Goal: Find specific page/section: Find specific page/section

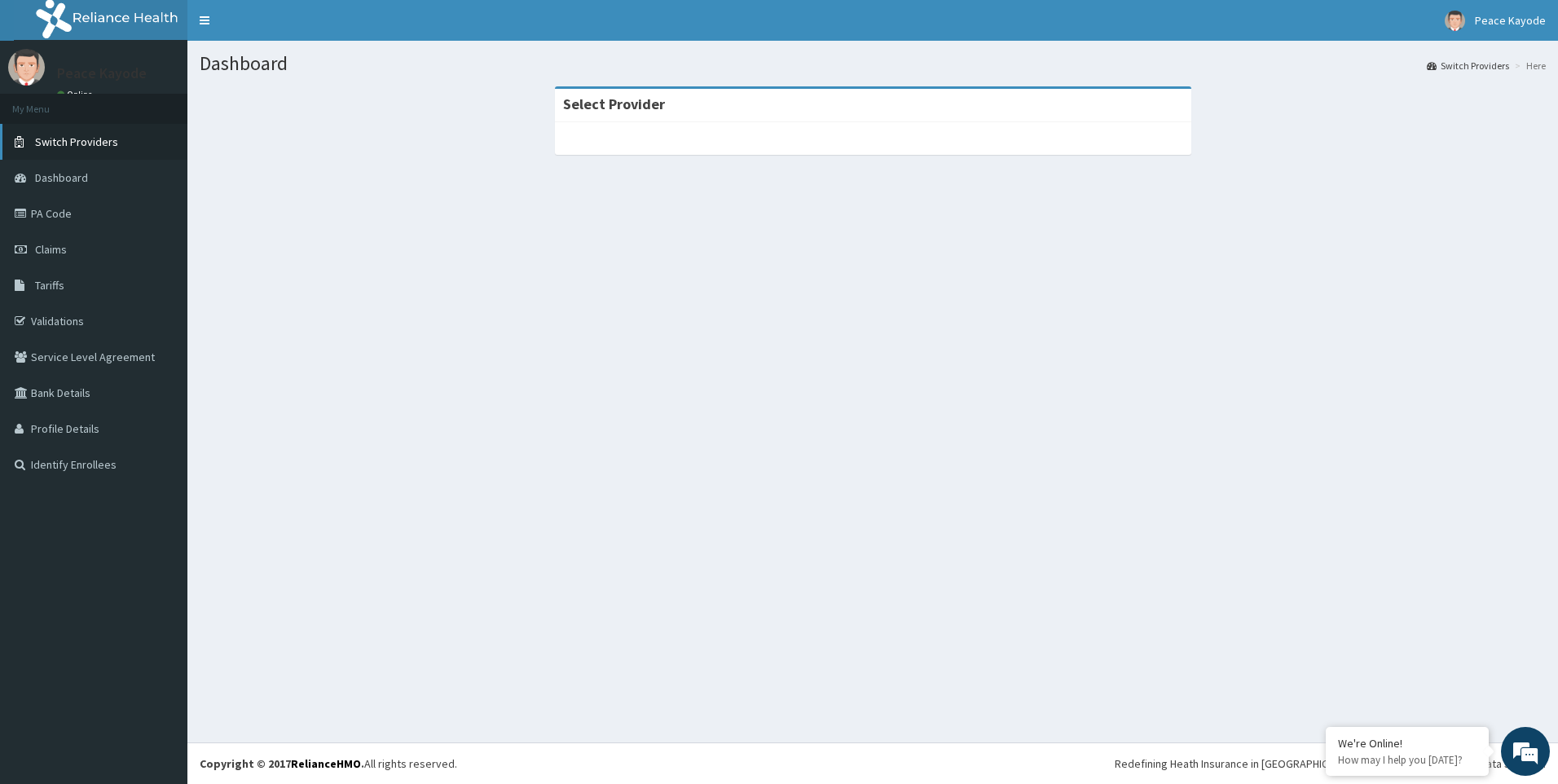
click at [82, 142] on span "Switch Providers" at bounding box center [77, 141] width 84 height 14
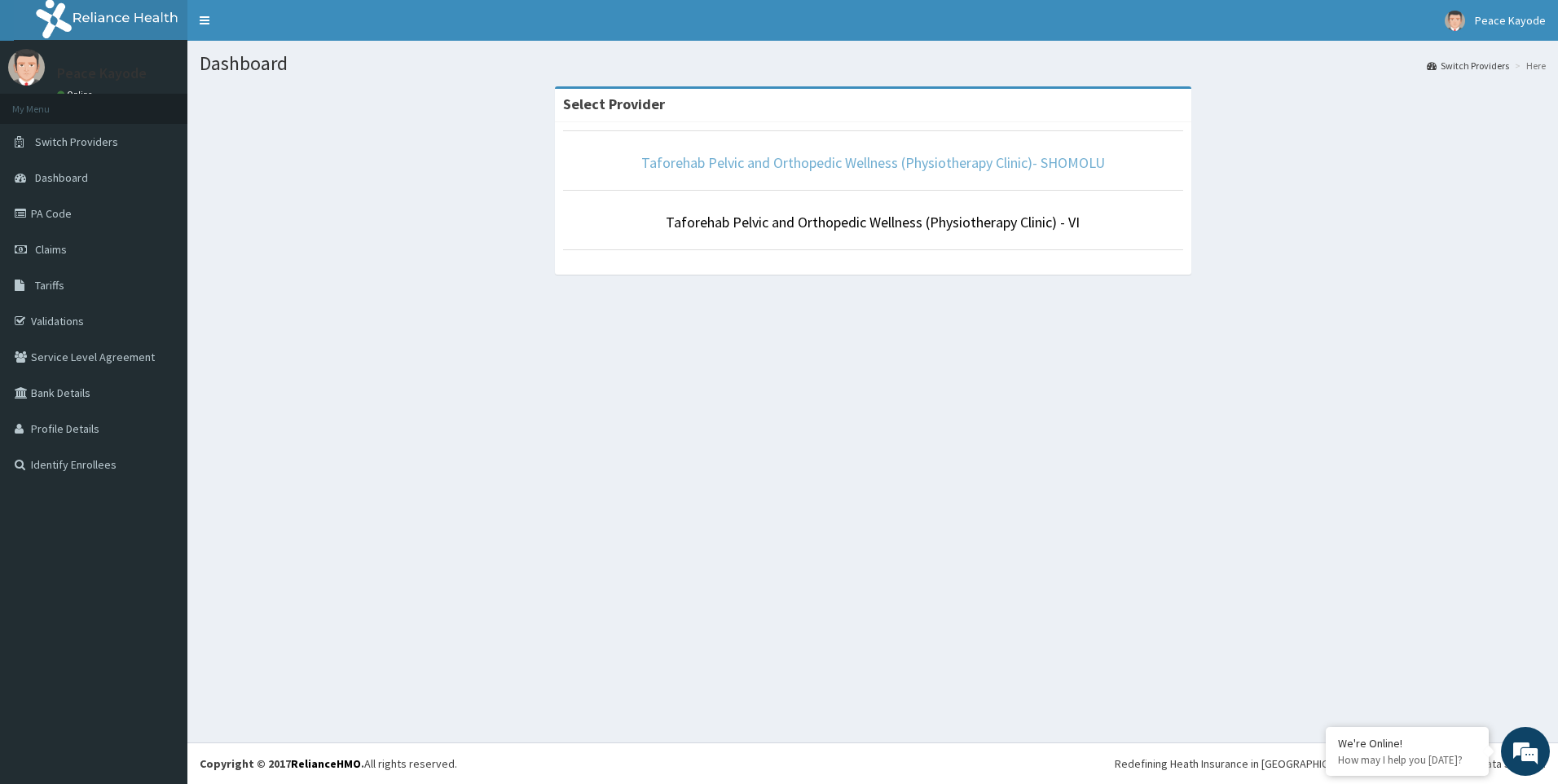
click at [865, 165] on link "Taforehab Pelvic and Orthopedic Wellness (Physiotherapy Clinic)- SHOMOLU" at bounding box center [873, 163] width 464 height 19
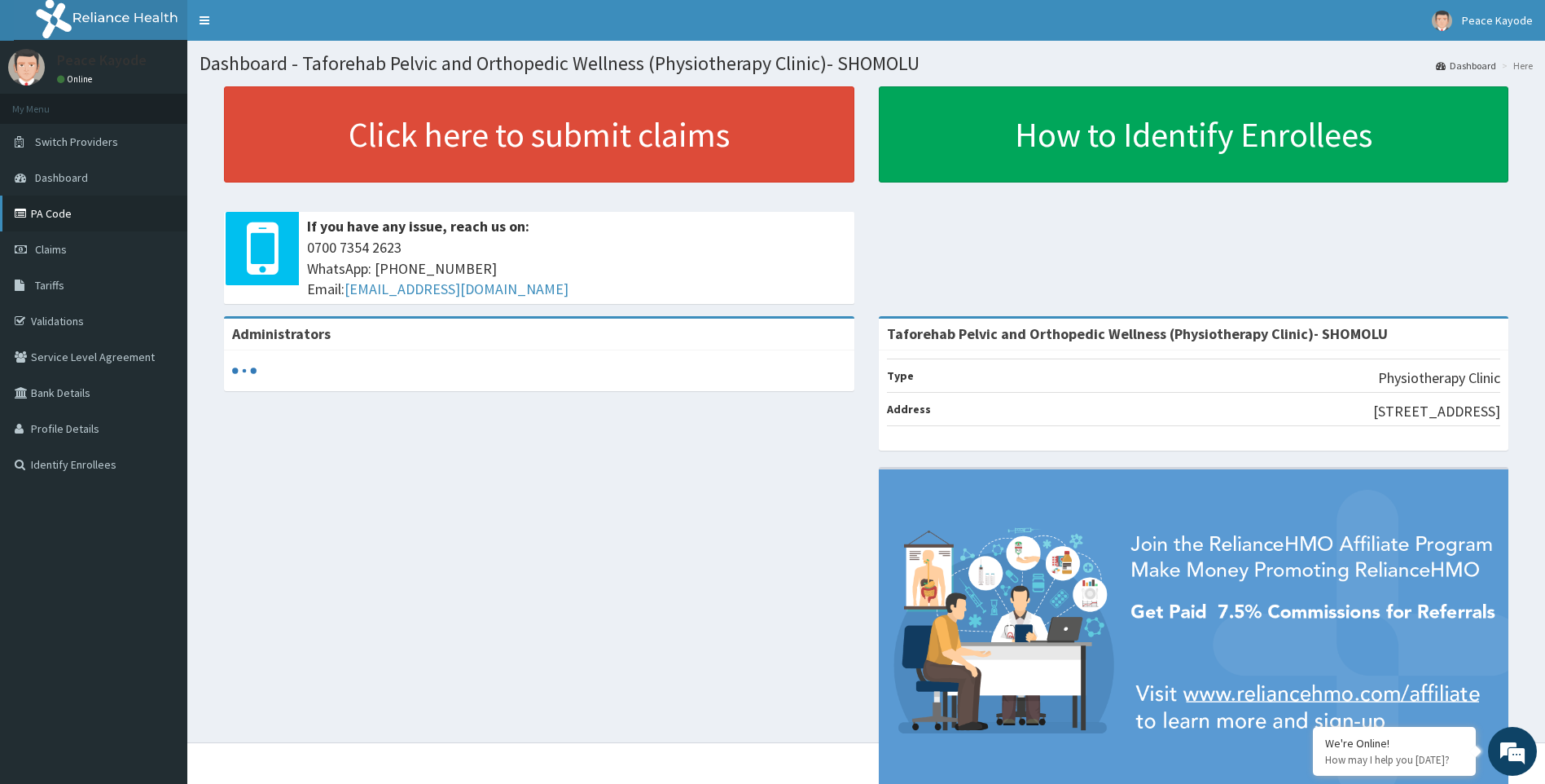
click at [66, 217] on link "PA Code" at bounding box center [93, 213] width 187 height 36
